Goal: Register for event/course

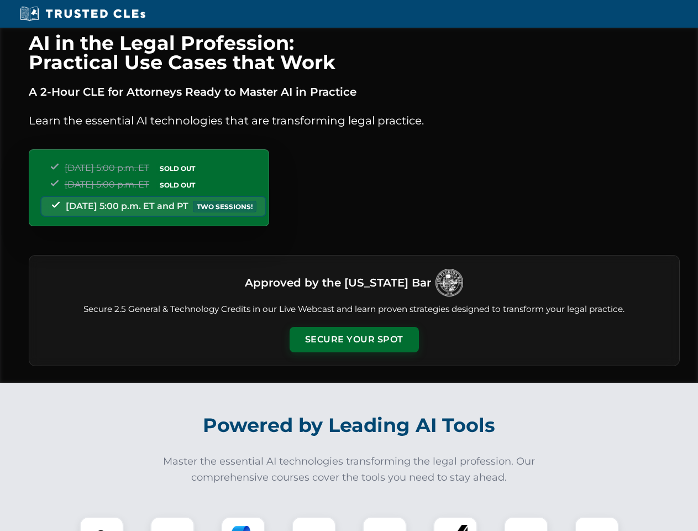
click at [354, 339] on button "Secure Your Spot" at bounding box center [354, 339] width 129 height 25
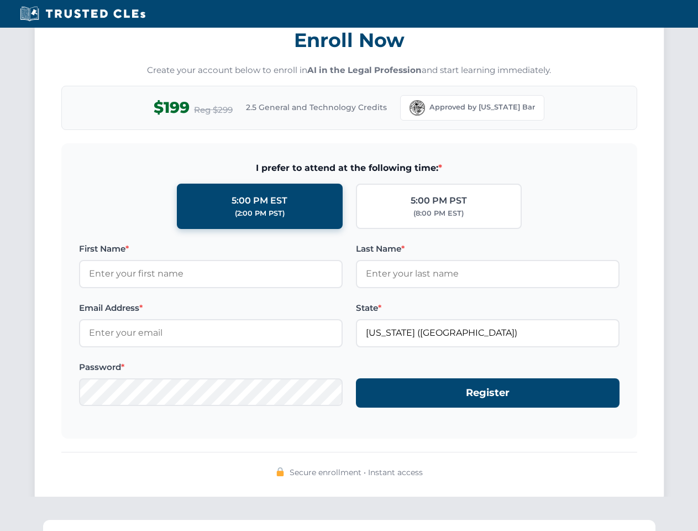
scroll to position [1085, 0]
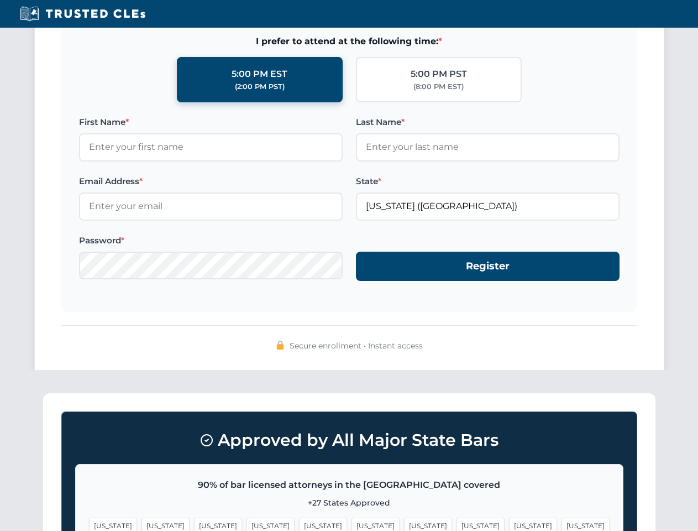
click at [509, 524] on span "[US_STATE]" at bounding box center [533, 525] width 48 height 16
